Goal: Check status: Check status

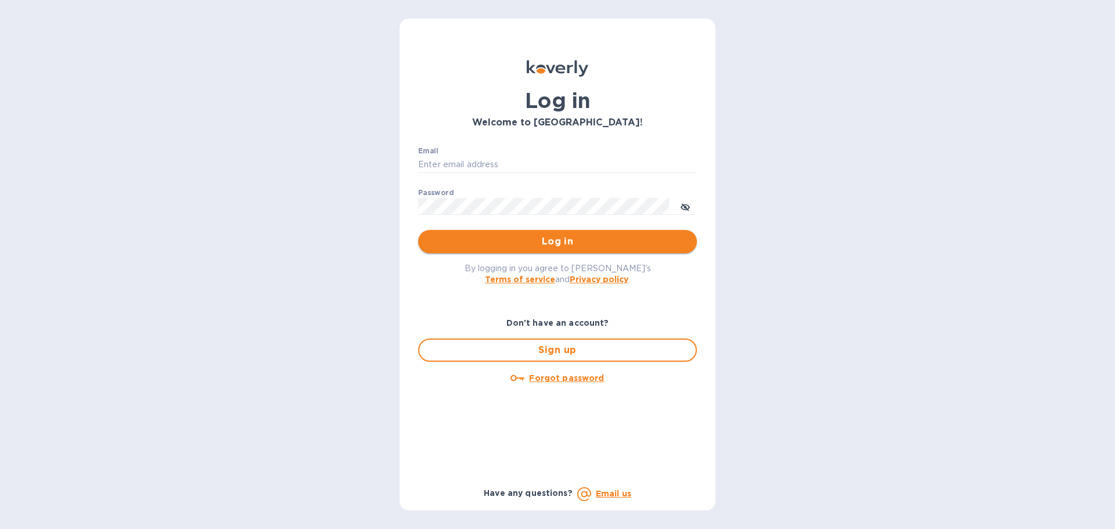
type input "[PERSON_NAME][EMAIL_ADDRESS][PERSON_NAME][DOMAIN_NAME]"
click at [674, 243] on span "Log in" at bounding box center [557, 242] width 260 height 14
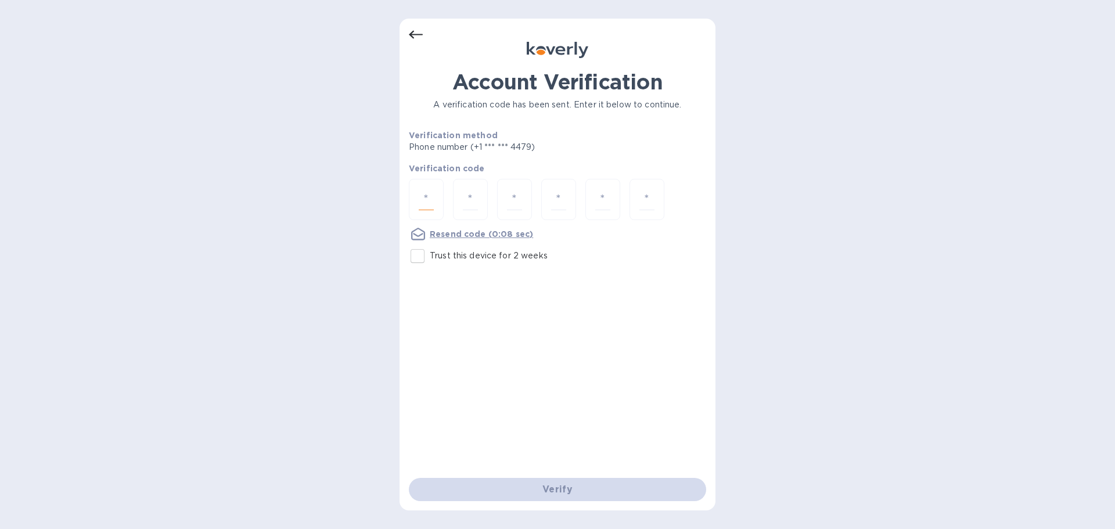
click at [430, 195] on input "number" at bounding box center [426, 199] width 15 height 21
paste input "3"
type input "3"
type input "2"
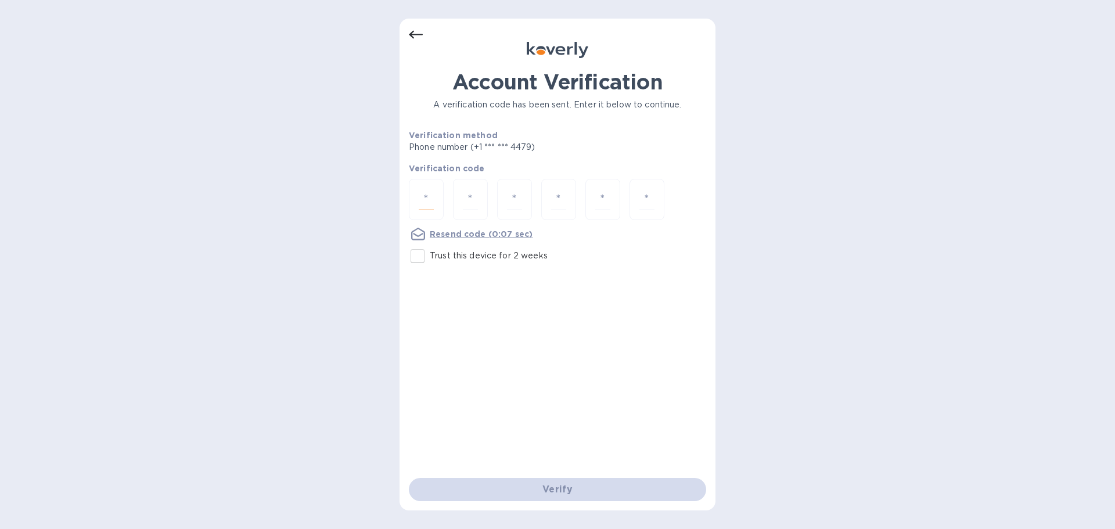
type input "8"
type input "4"
type input "5"
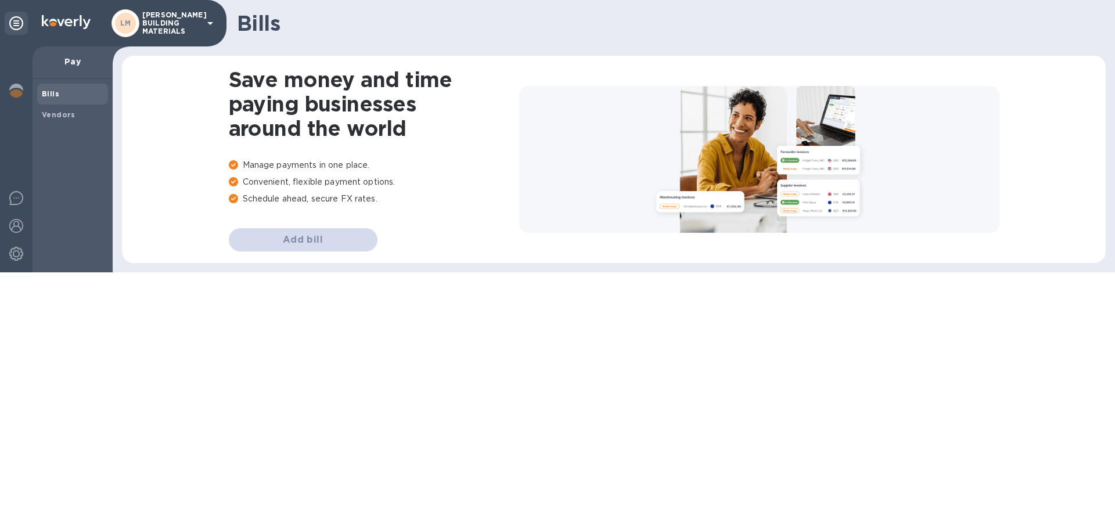
click at [0, 272] on nordpass-portal at bounding box center [0, 272] width 0 height 0
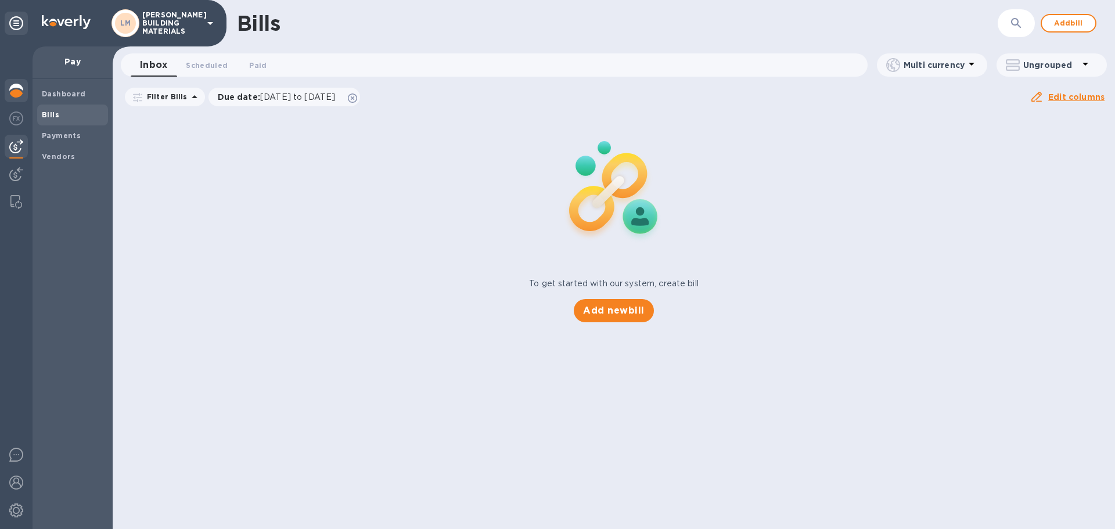
click at [16, 94] on img at bounding box center [16, 91] width 14 height 14
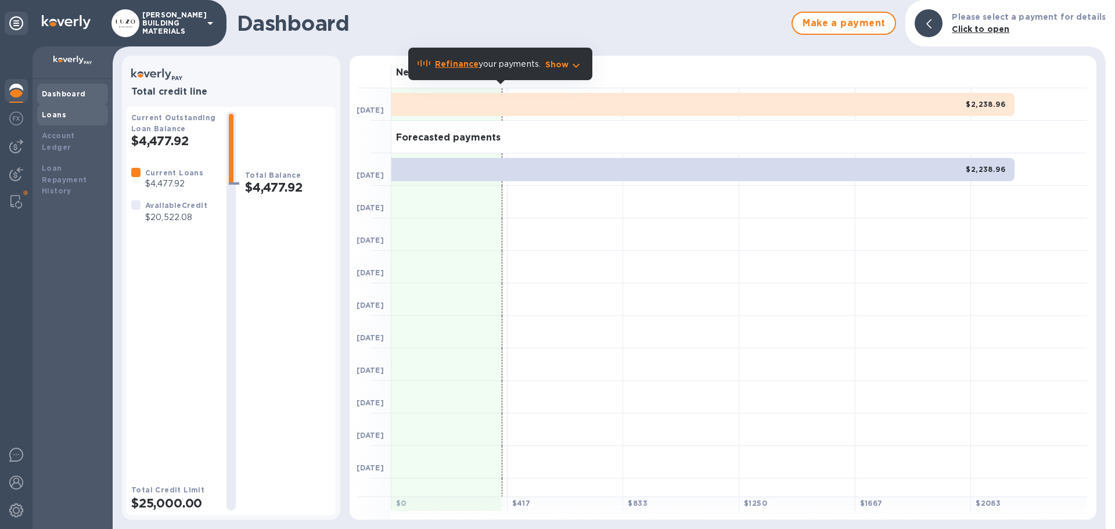
click at [59, 124] on div "Loans" at bounding box center [72, 115] width 71 height 21
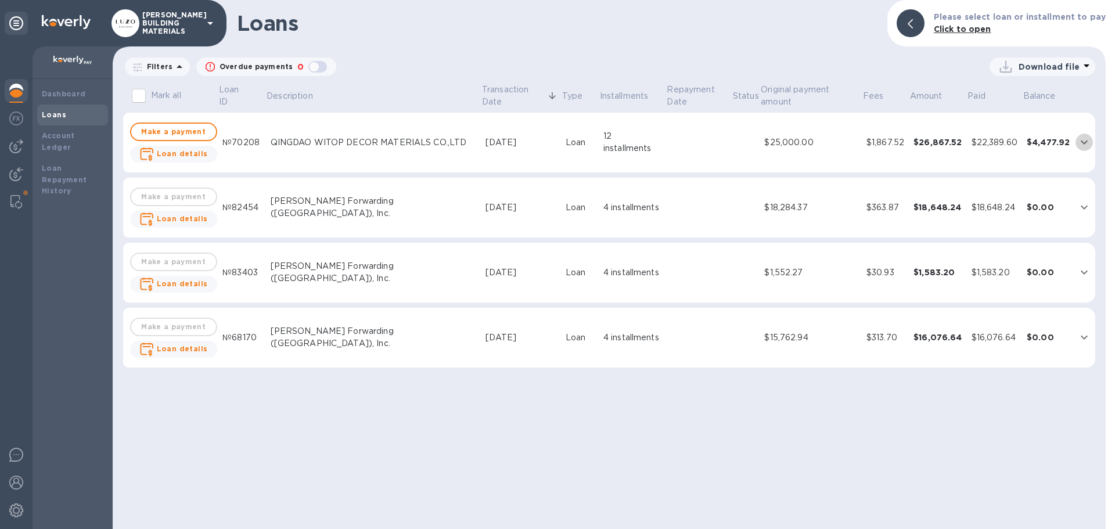
click at [1083, 143] on icon "expand row" at bounding box center [1084, 143] width 7 height 4
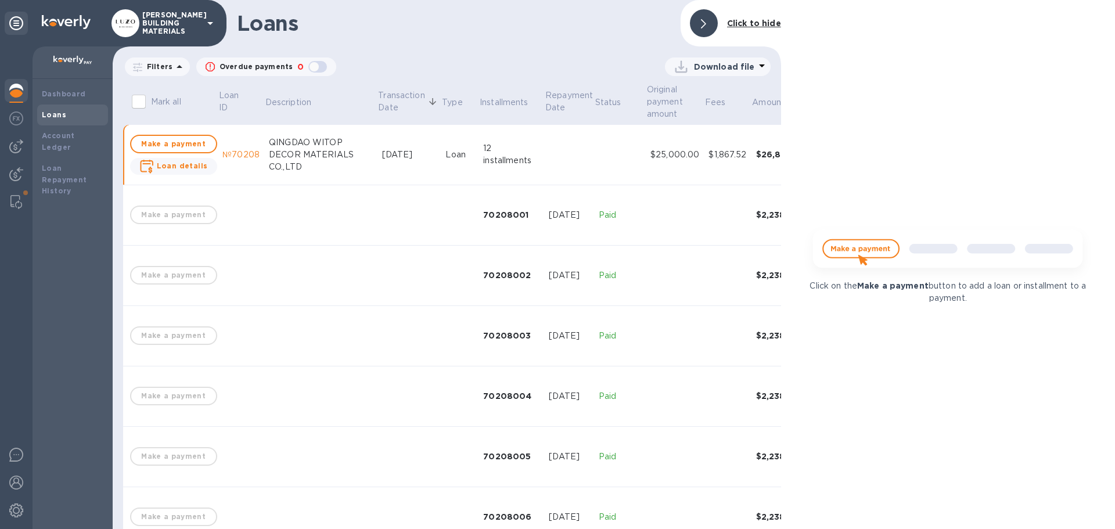
click at [754, 21] on b "Click to hide" at bounding box center [754, 23] width 54 height 9
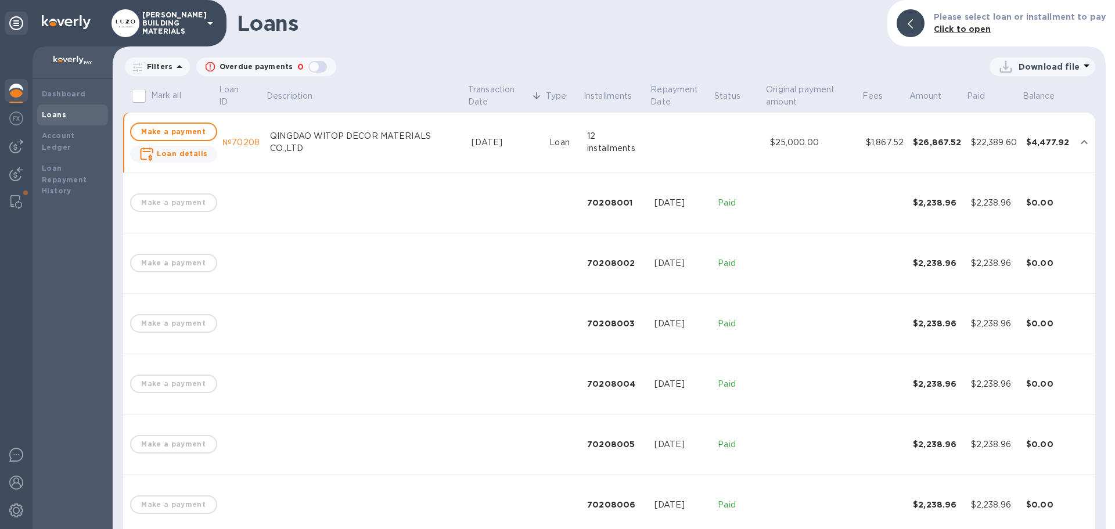
click at [663, 139] on td at bounding box center [682, 143] width 64 height 60
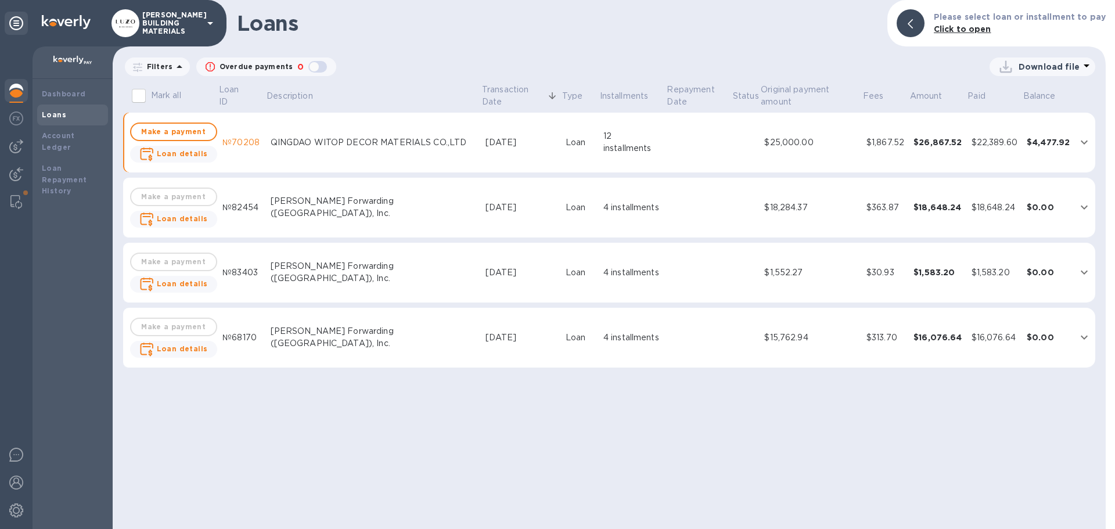
click at [816, 214] on td "$18,284.37" at bounding box center [811, 208] width 102 height 60
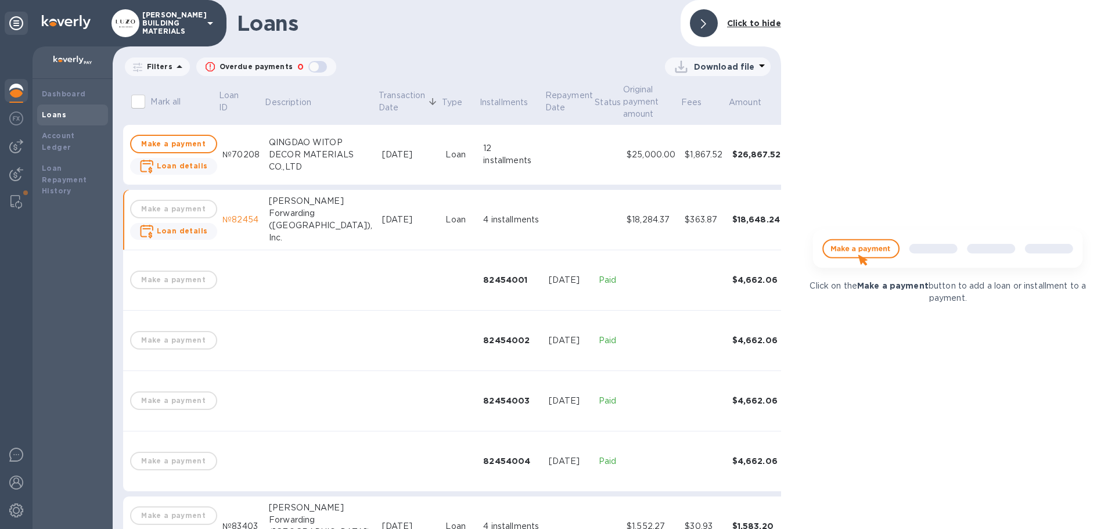
click at [762, 23] on b "Click to hide" at bounding box center [754, 23] width 54 height 9
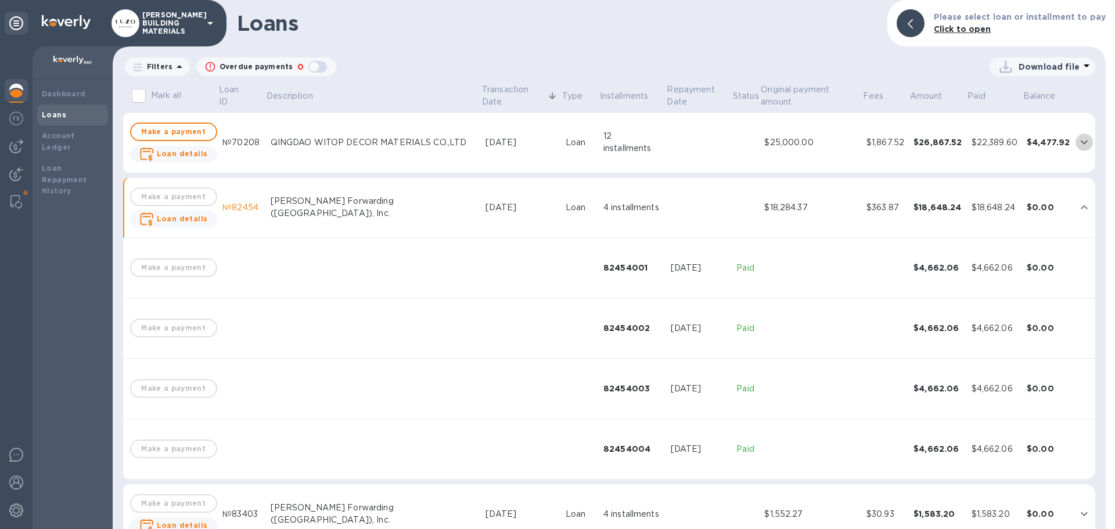
click at [1084, 140] on icon "expand row" at bounding box center [1084, 142] width 14 height 14
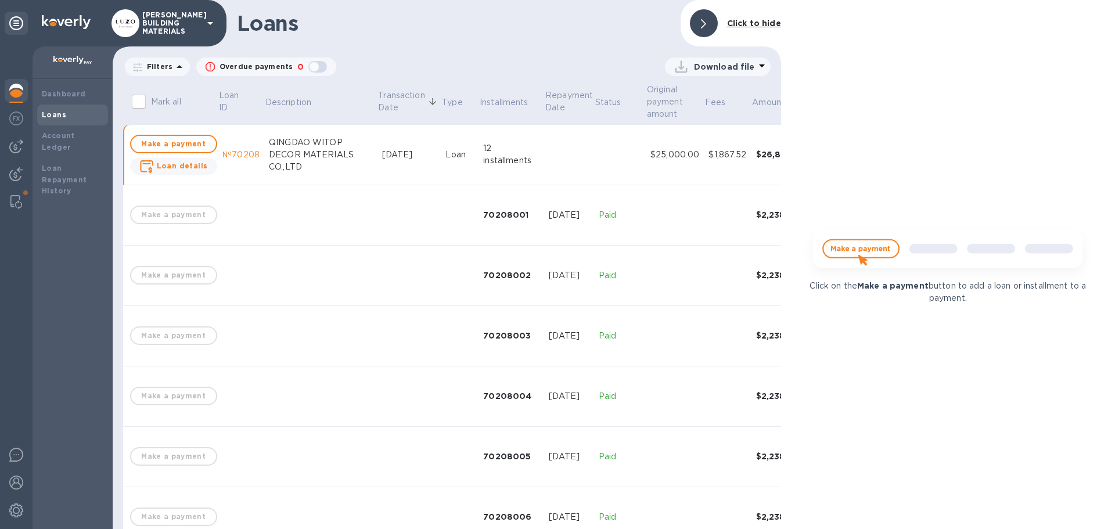
click at [751, 28] on p "Click to hide" at bounding box center [754, 23] width 54 height 12
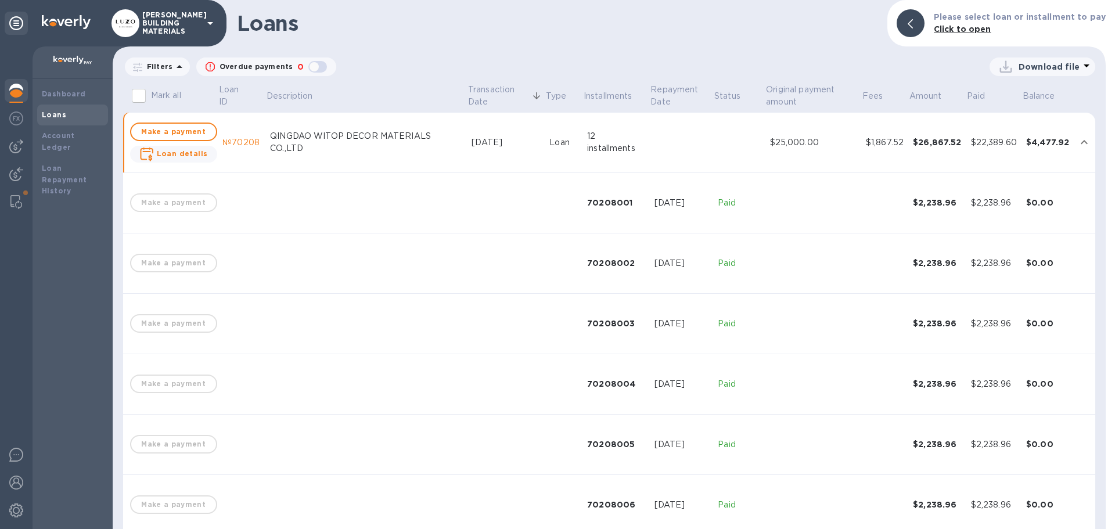
click at [659, 135] on td at bounding box center [682, 143] width 64 height 60
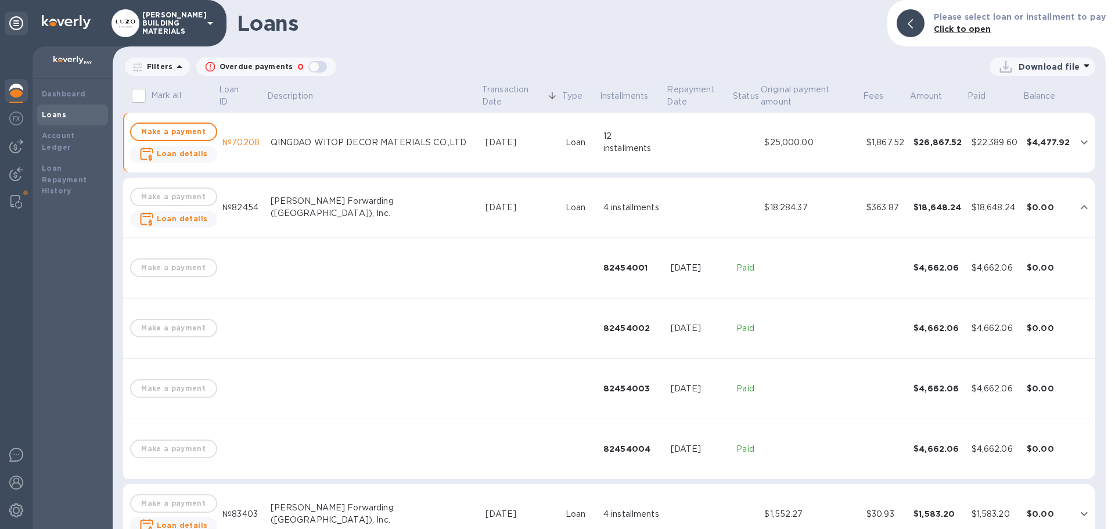
click at [666, 206] on td at bounding box center [699, 208] width 66 height 60
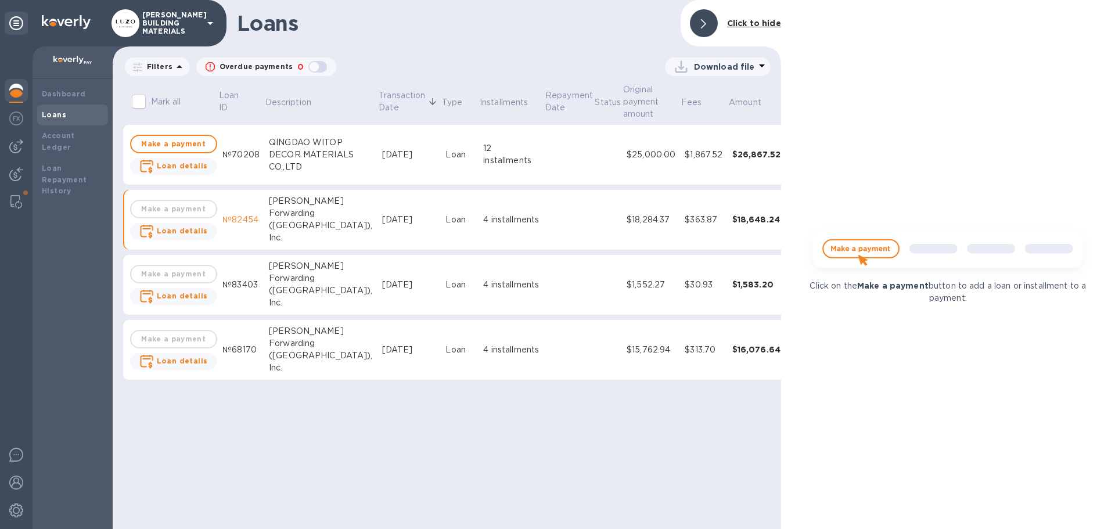
click at [729, 19] on b "Click to hide" at bounding box center [754, 23] width 54 height 9
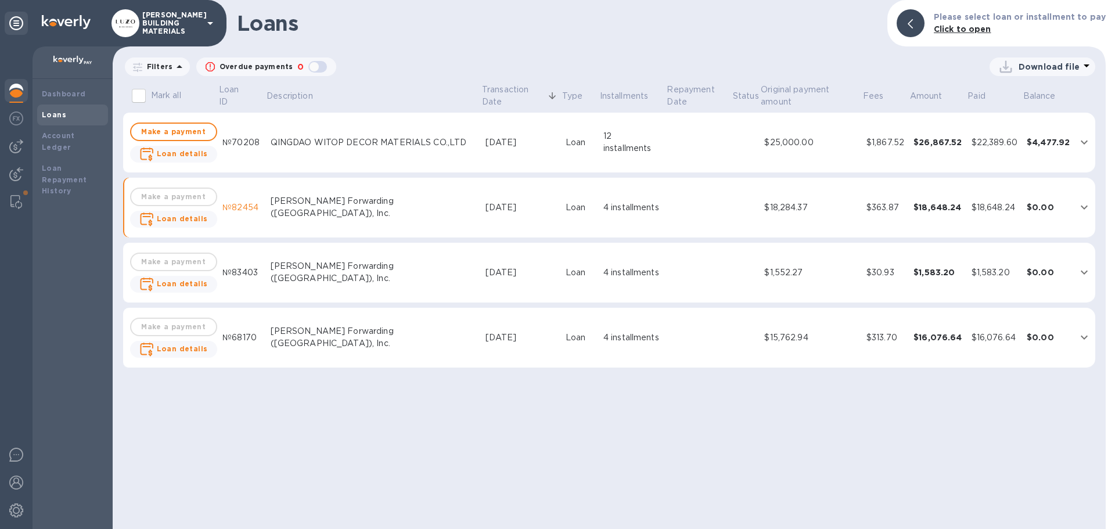
click at [1075, 398] on div "Loans Please select loan or installment to pay Click to open Filters Overdue pa…" at bounding box center [609, 264] width 993 height 529
